Goal: Information Seeking & Learning: Learn about a topic

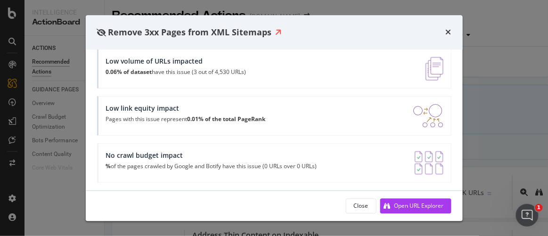
scroll to position [226, 0]
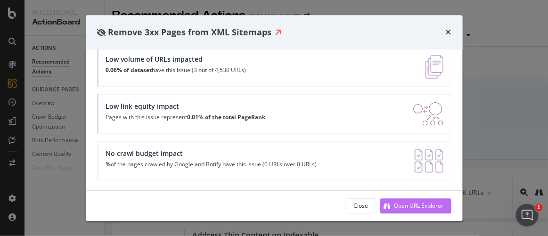
click at [390, 199] on div "Open URL Explorer" at bounding box center [412, 206] width 64 height 14
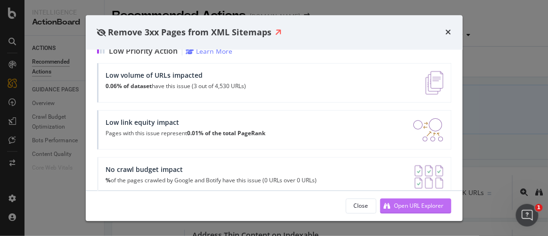
scroll to position [242, 0]
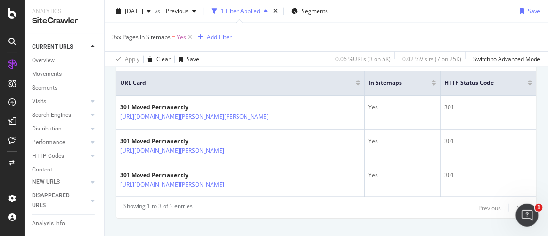
scroll to position [226, 0]
